Goal: Contribute content: Contribute content

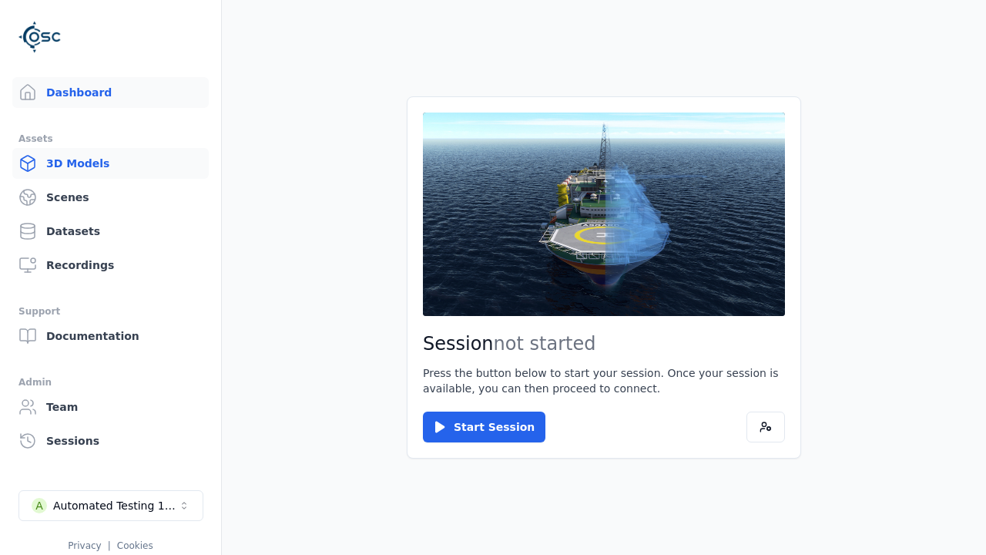
click at [110, 163] on link "3D Models" at bounding box center [110, 163] width 196 height 31
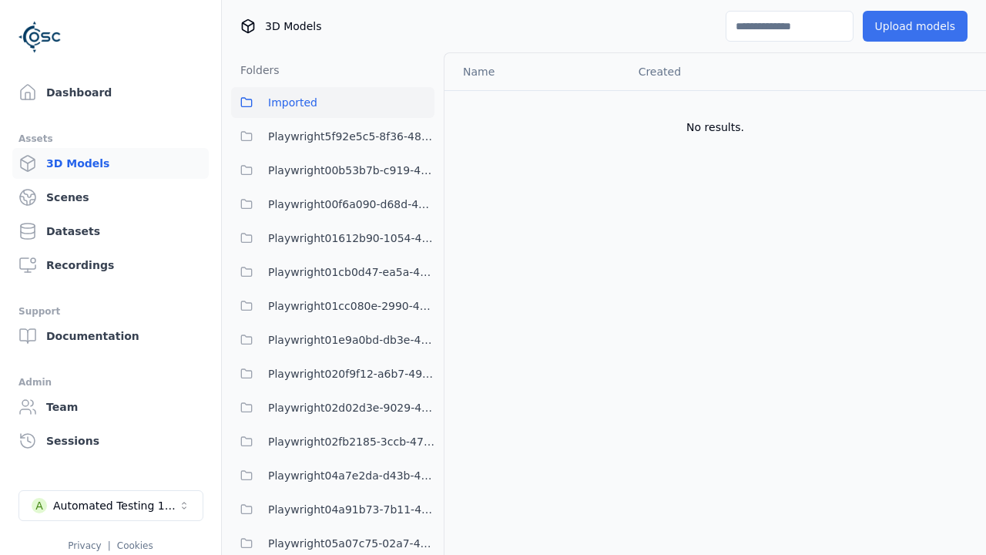
click at [915, 26] on button "Upload models" at bounding box center [915, 26] width 105 height 31
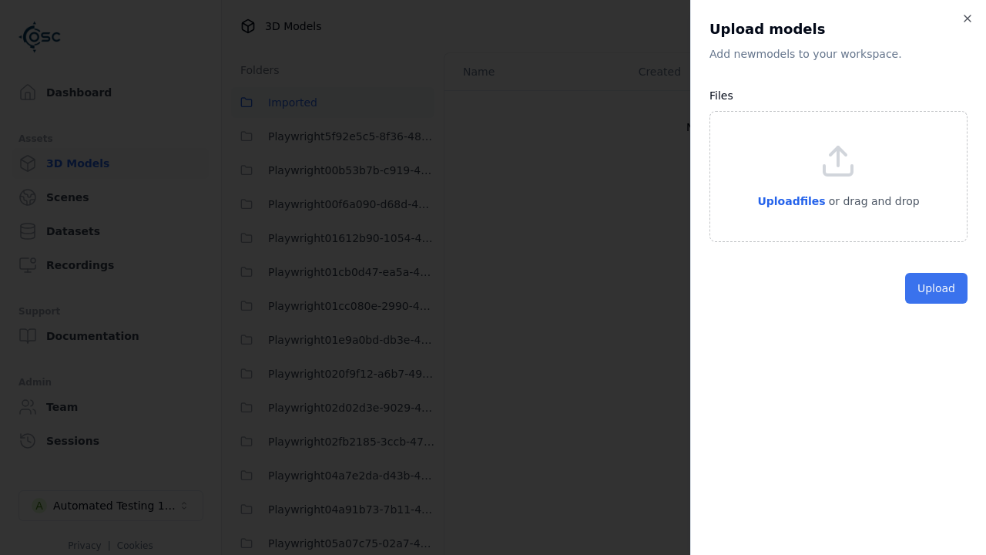
click at [936, 304] on button "Upload" at bounding box center [936, 288] width 62 height 31
